Goal: Check status: Check status

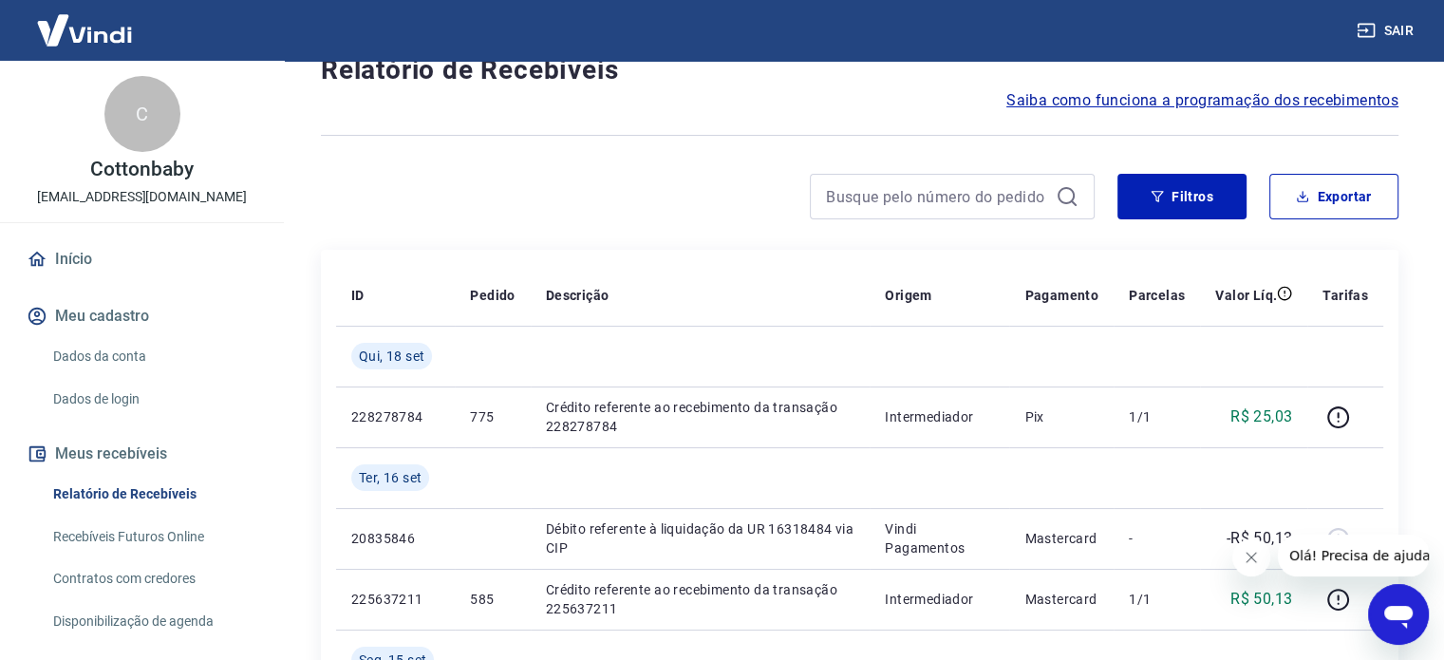
scroll to position [95, 0]
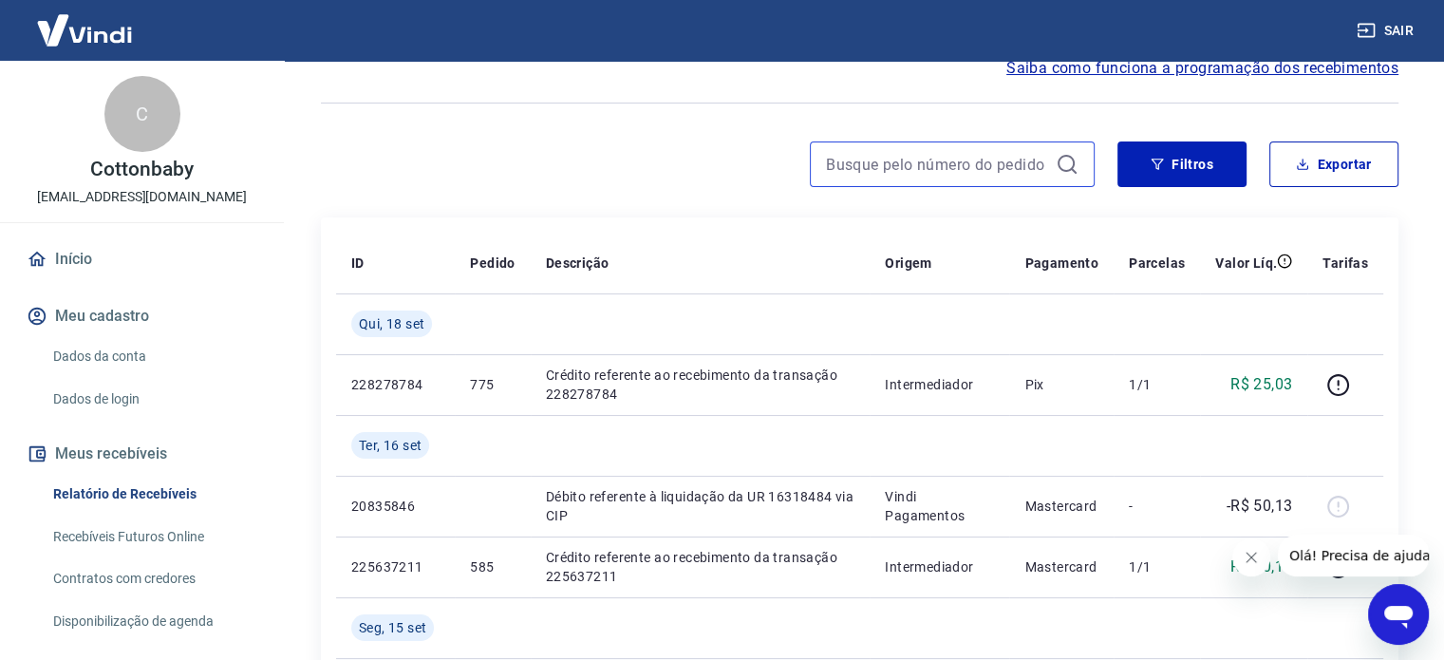
click at [940, 158] on input at bounding box center [937, 164] width 222 height 28
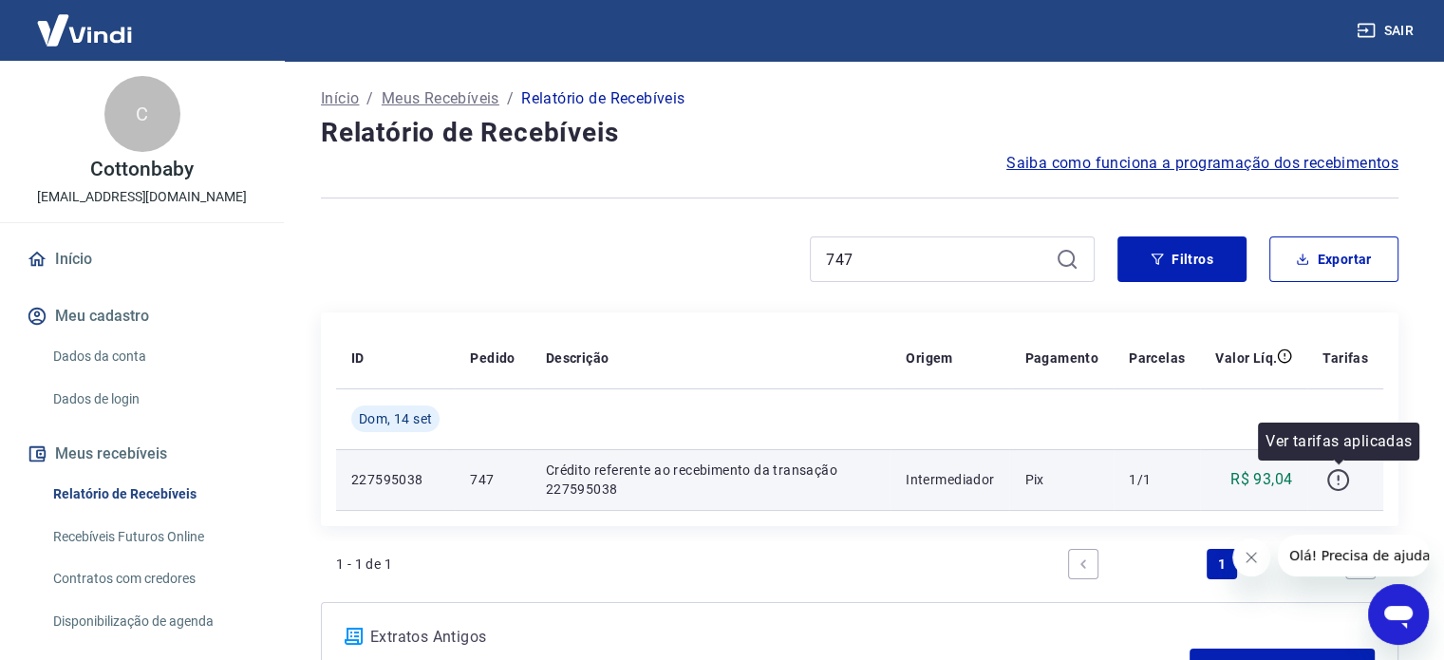
click at [1340, 484] on icon "button" at bounding box center [1338, 480] width 24 height 24
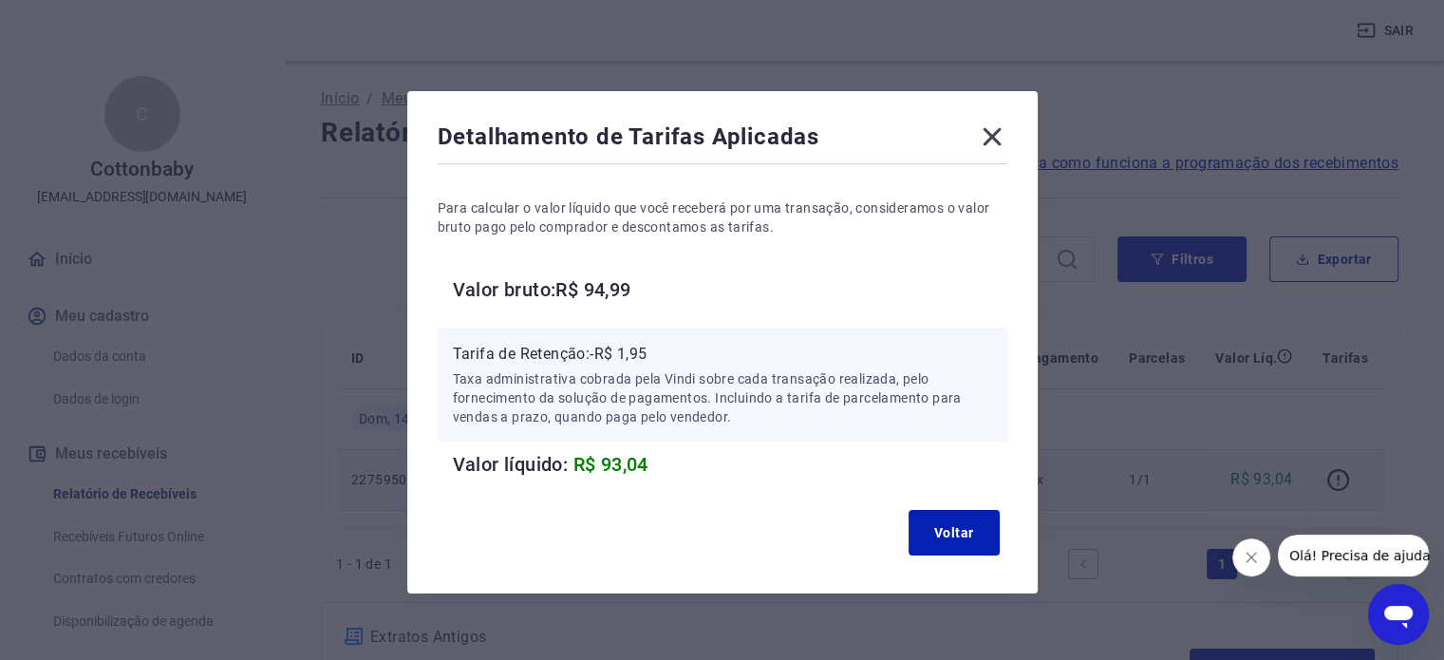
click at [997, 132] on icon at bounding box center [991, 137] width 18 height 18
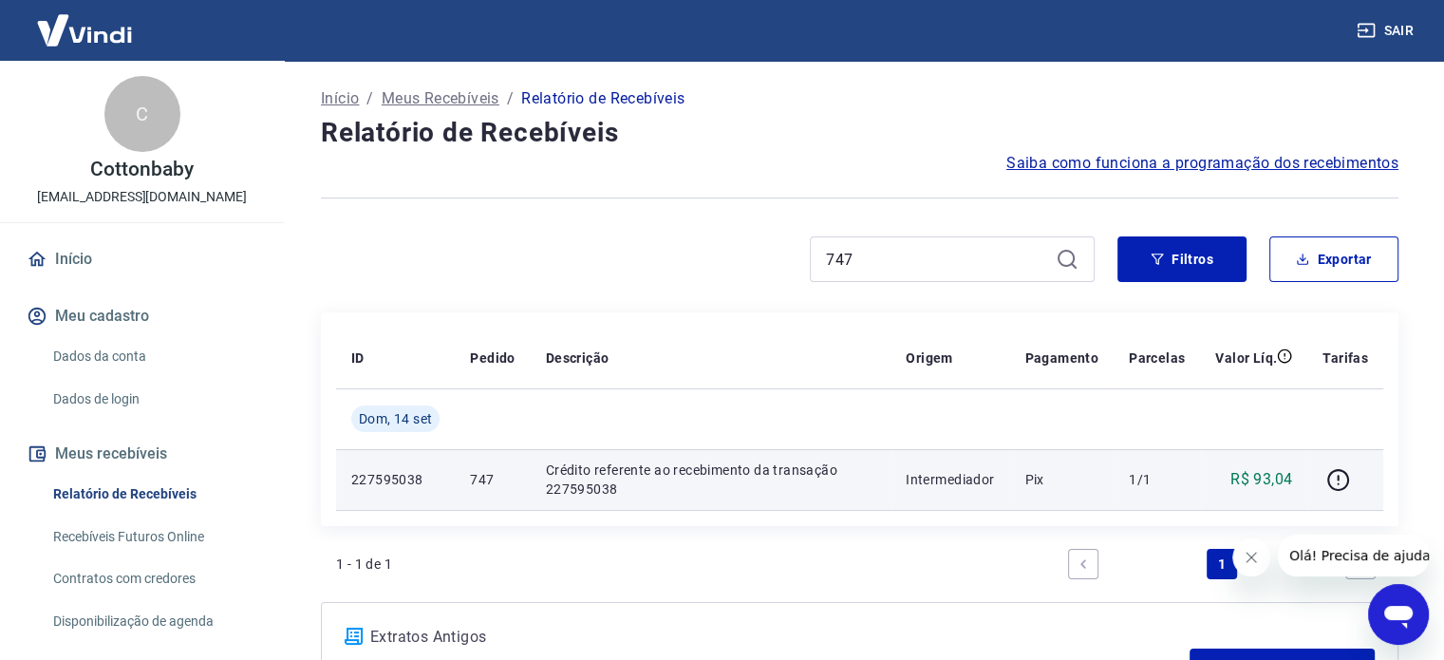
scroll to position [95, 0]
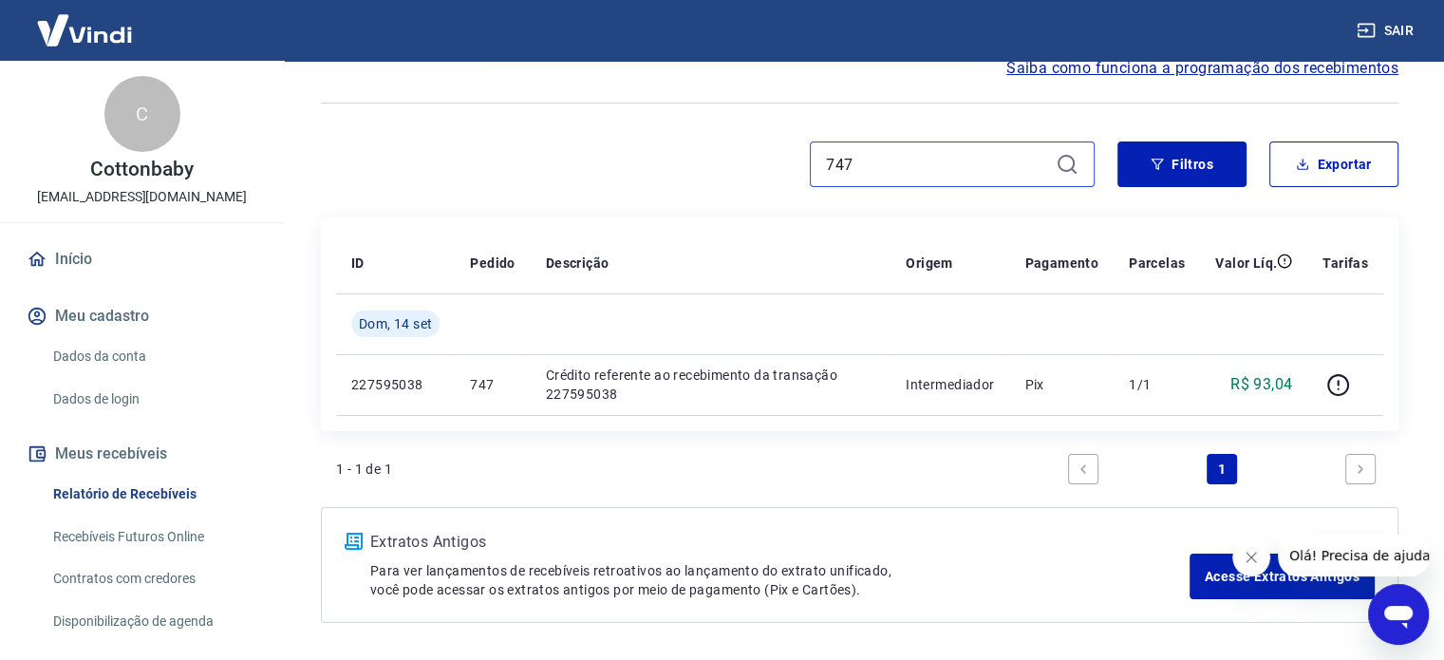
drag, startPoint x: 970, startPoint y: 169, endPoint x: 863, endPoint y: 199, distance: 111.5
click at [863, 199] on div "747 Filtros Exportar" at bounding box center [859, 171] width 1077 height 61
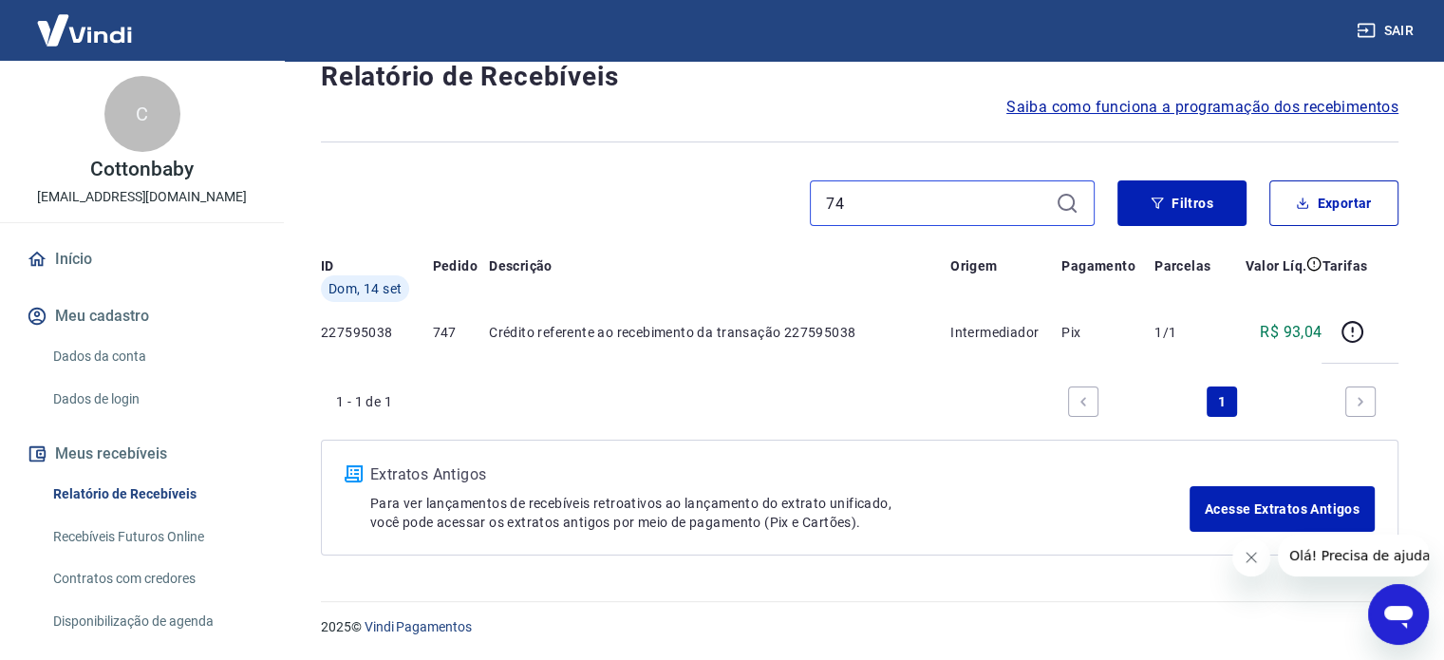
type input "7"
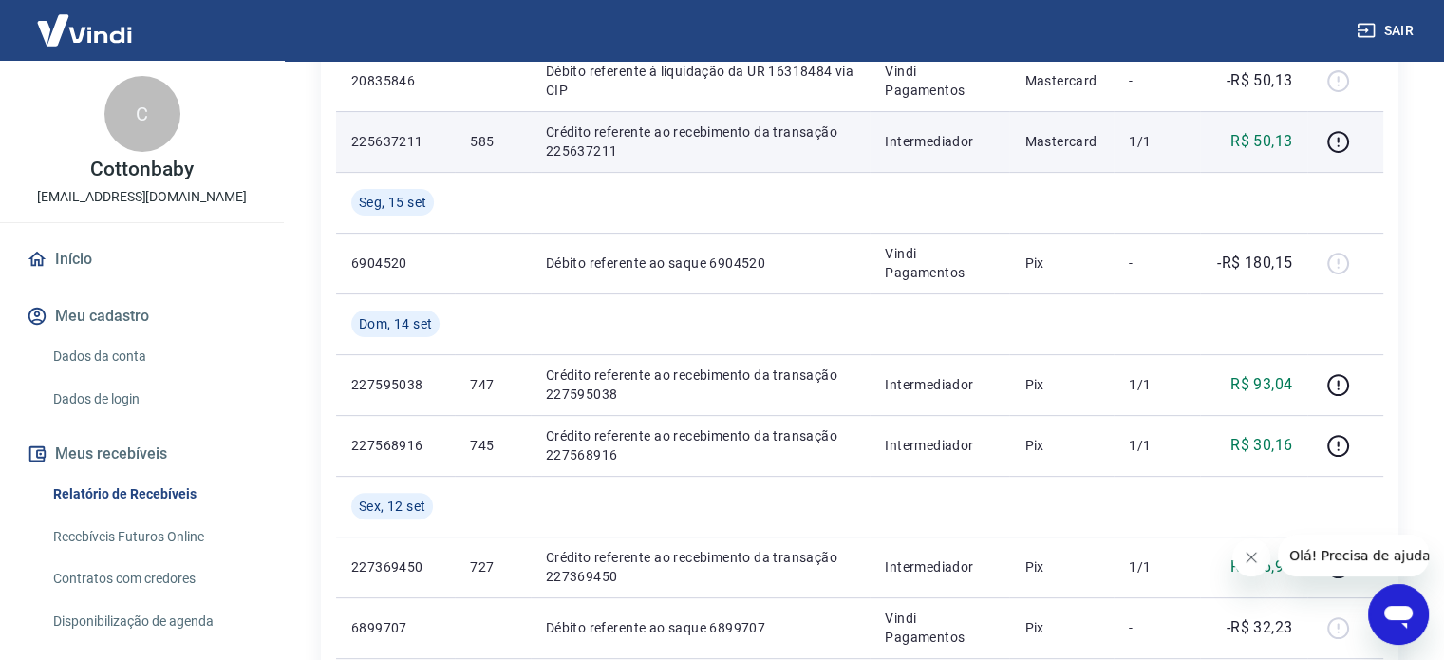
scroll to position [569, 0]
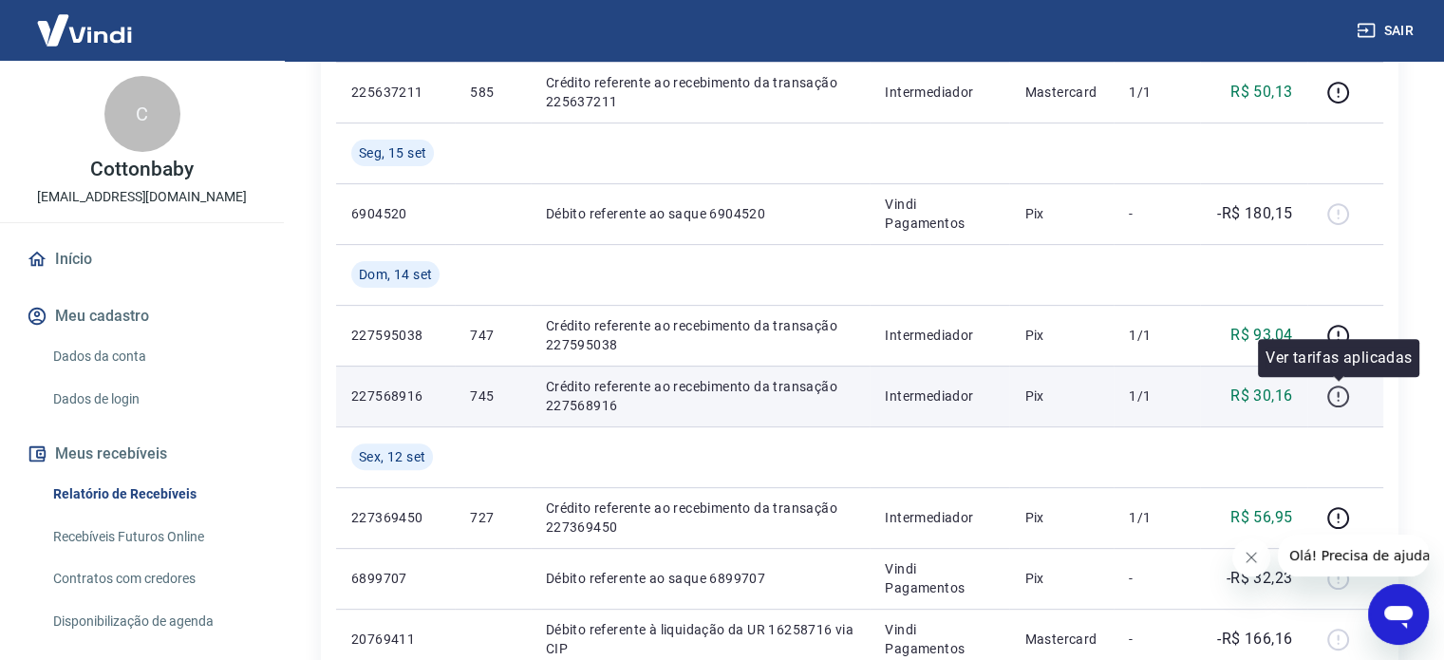
click at [1333, 392] on icon "button" at bounding box center [1338, 396] width 24 height 24
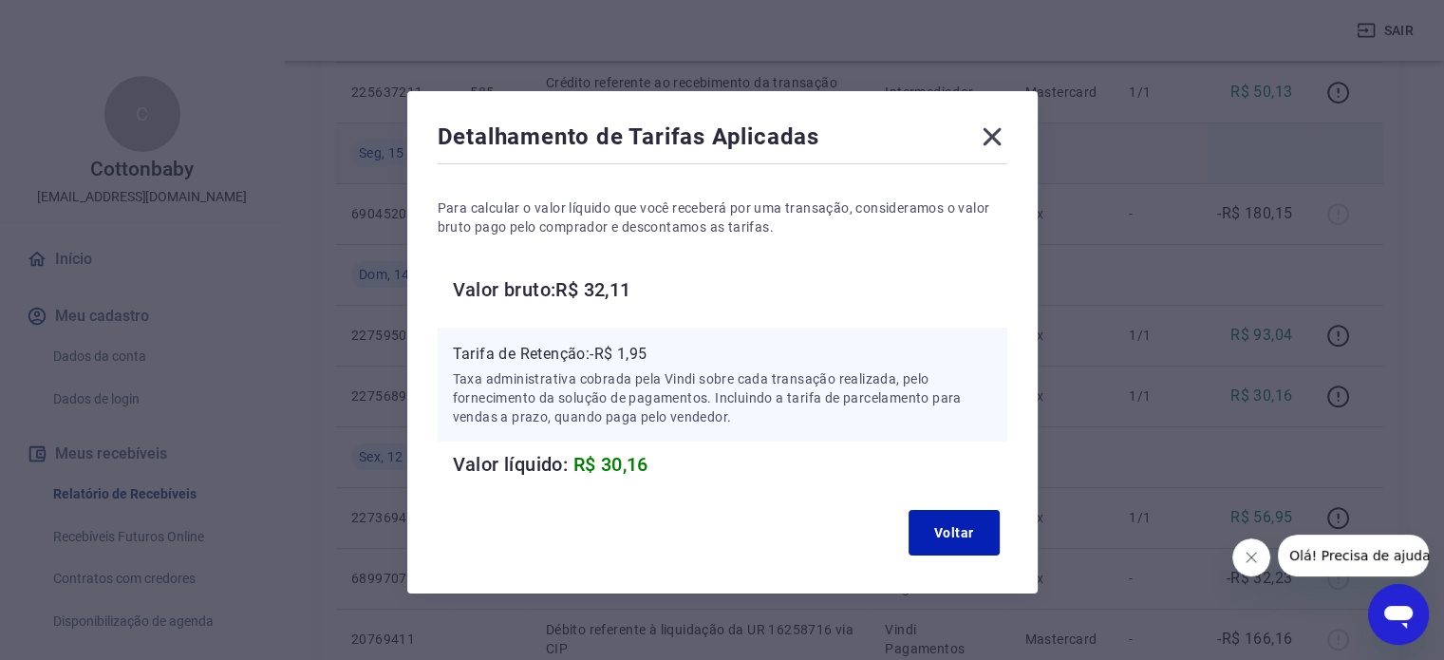
click at [990, 131] on icon at bounding box center [992, 136] width 30 height 30
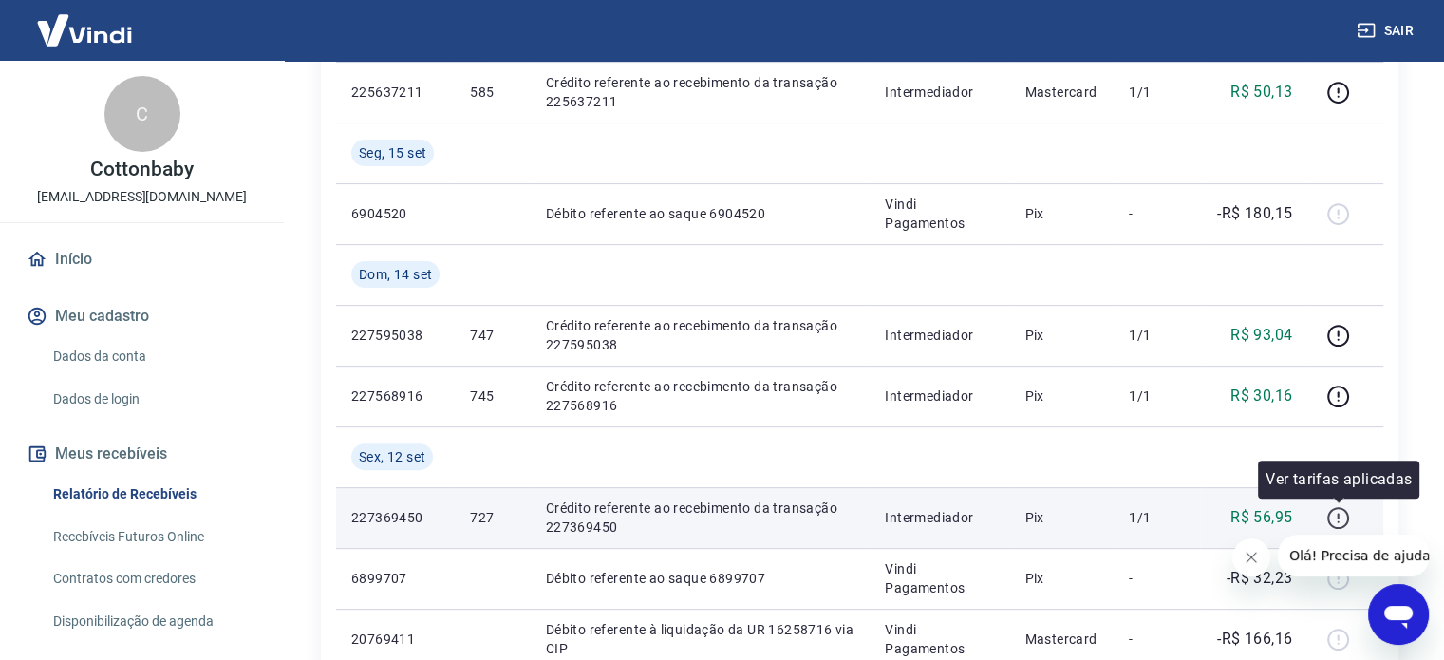
click at [1345, 521] on icon "button" at bounding box center [1338, 518] width 24 height 24
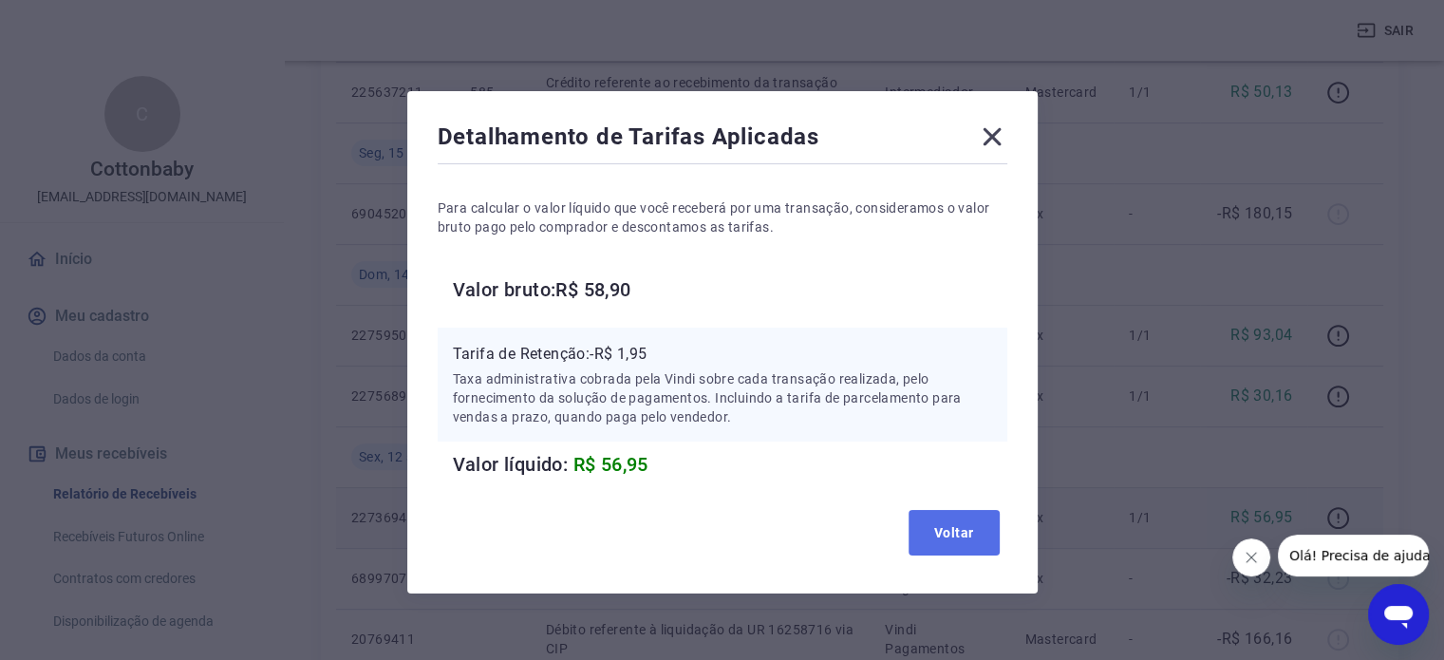
click at [949, 535] on button "Voltar" at bounding box center [953, 533] width 91 height 46
